Goal: Task Accomplishment & Management: Manage account settings

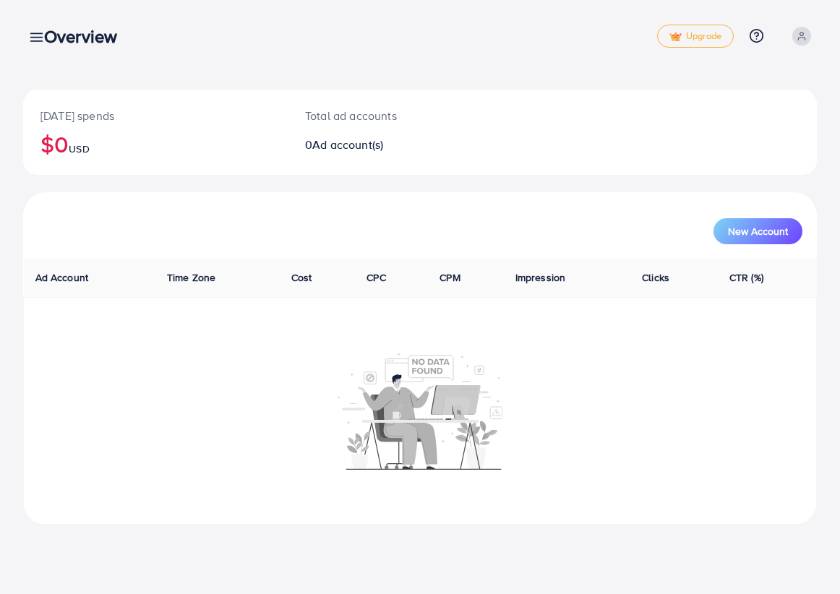
click at [38, 39] on div "Overview" at bounding box center [87, 36] width 108 height 21
click at [805, 30] on span at bounding box center [801, 36] width 19 height 19
click at [711, 129] on link "Log out" at bounding box center [747, 119] width 137 height 33
